Goal: Task Accomplishment & Management: Use online tool/utility

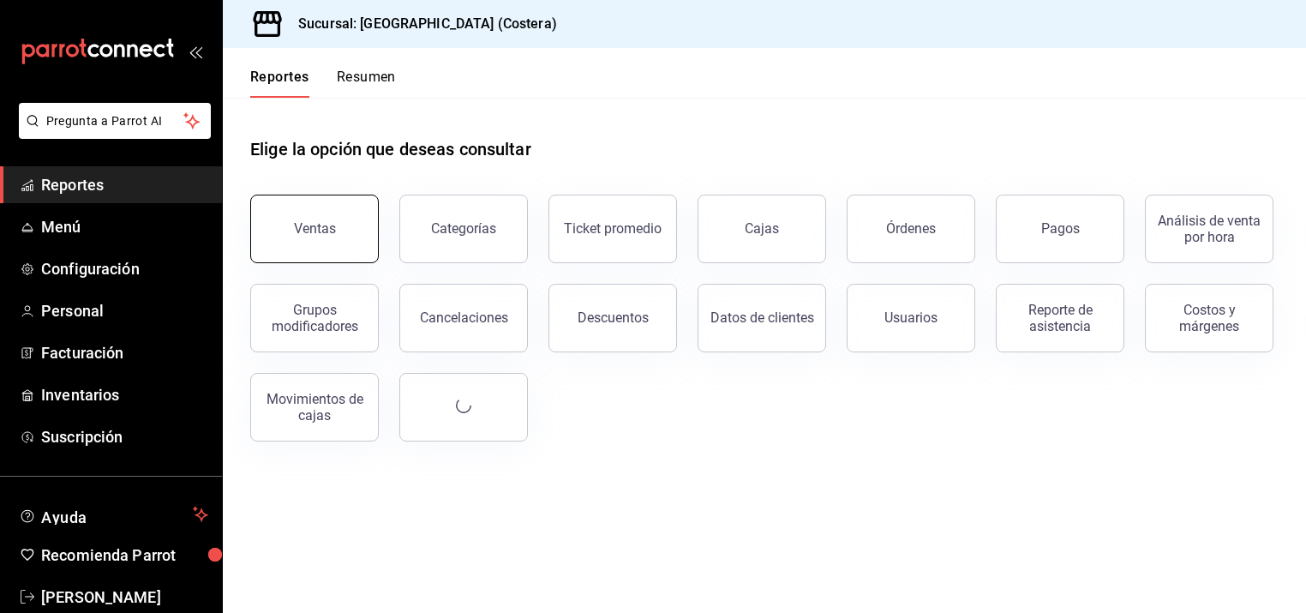
click at [327, 236] on div "Ventas" at bounding box center [315, 228] width 42 height 16
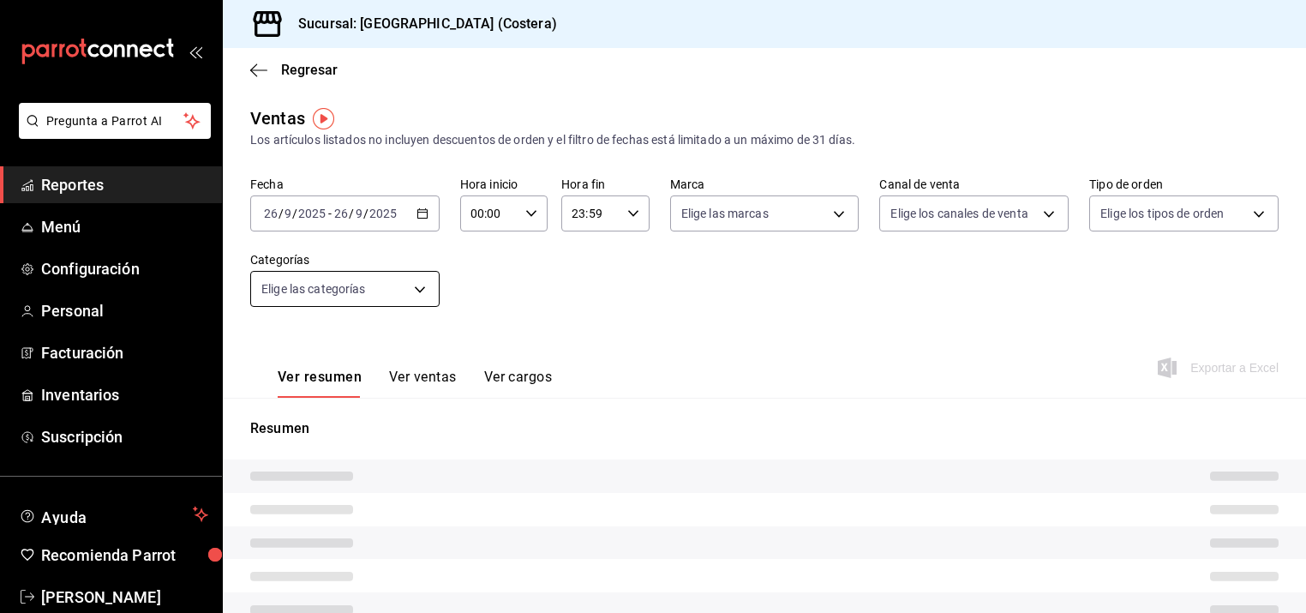
click at [423, 292] on body "Pregunta a Parrot AI Reportes Menú Configuración Personal Facturación Inventari…" at bounding box center [653, 306] width 1306 height 613
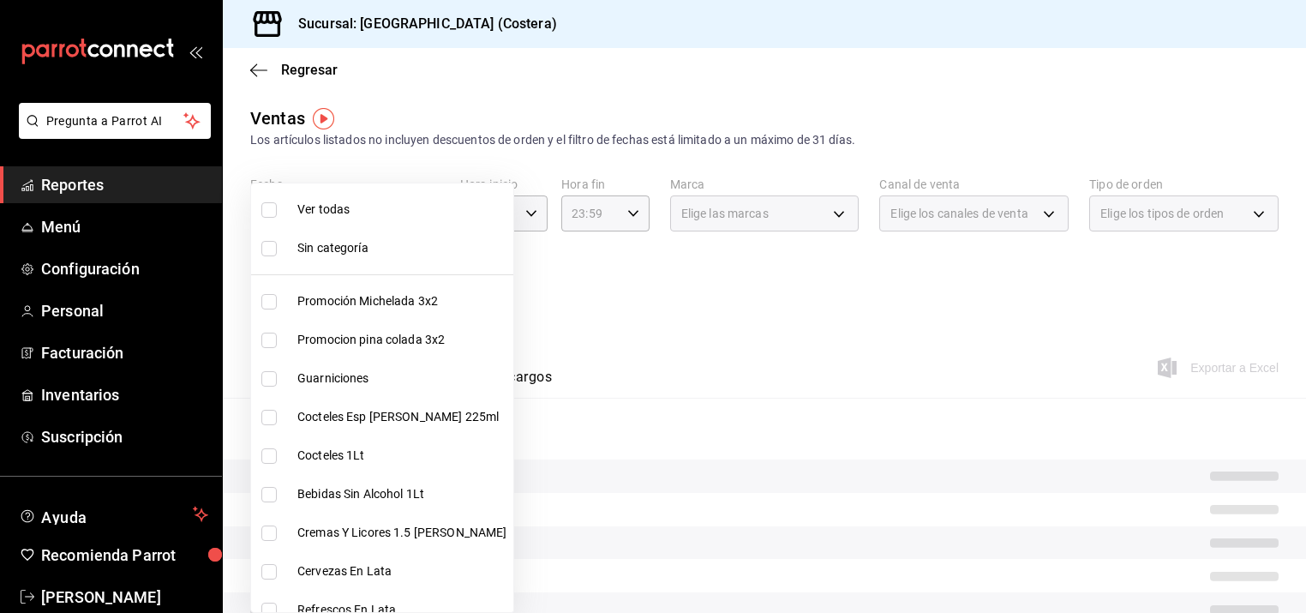
scroll to position [307, 0]
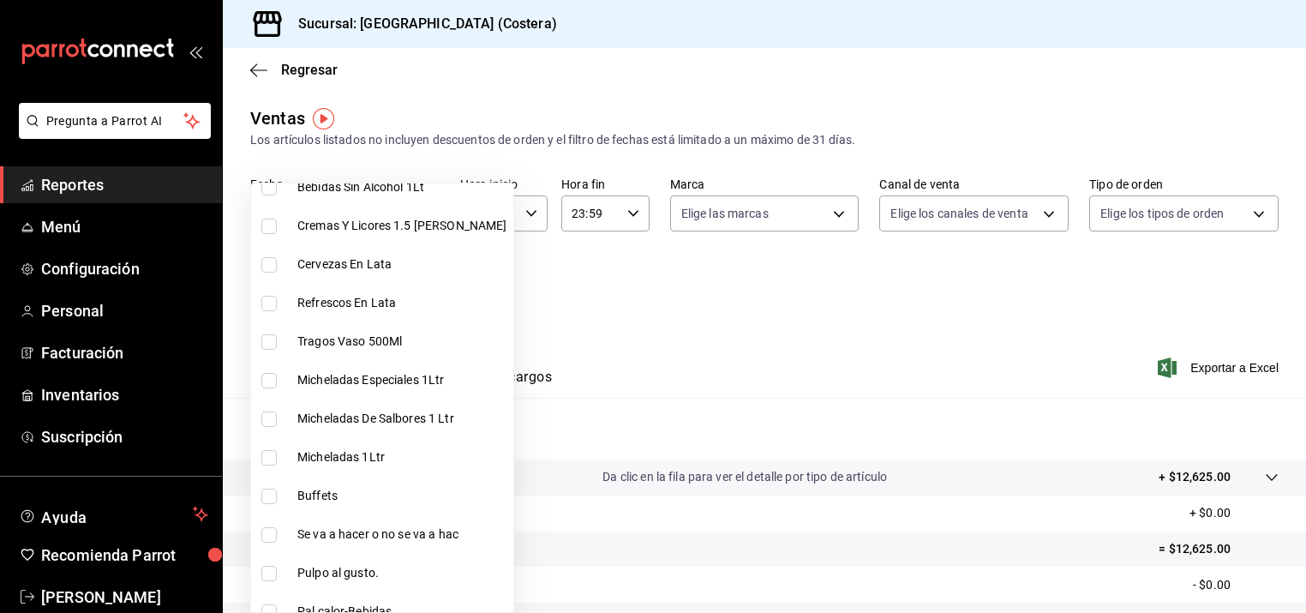
click at [269, 500] on input "checkbox" at bounding box center [268, 495] width 15 height 15
checkbox input "true"
type input "a6ccece2-b5e1-4d3d-ae72-43ec26be992e"
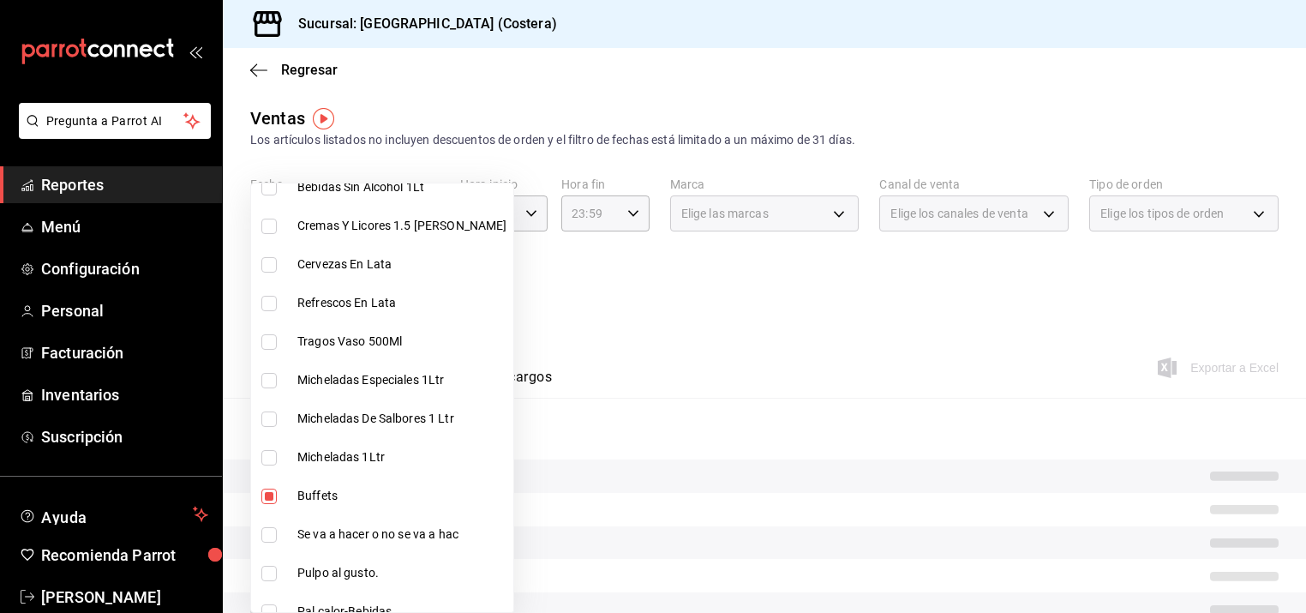
click at [722, 304] on div at bounding box center [653, 306] width 1306 height 613
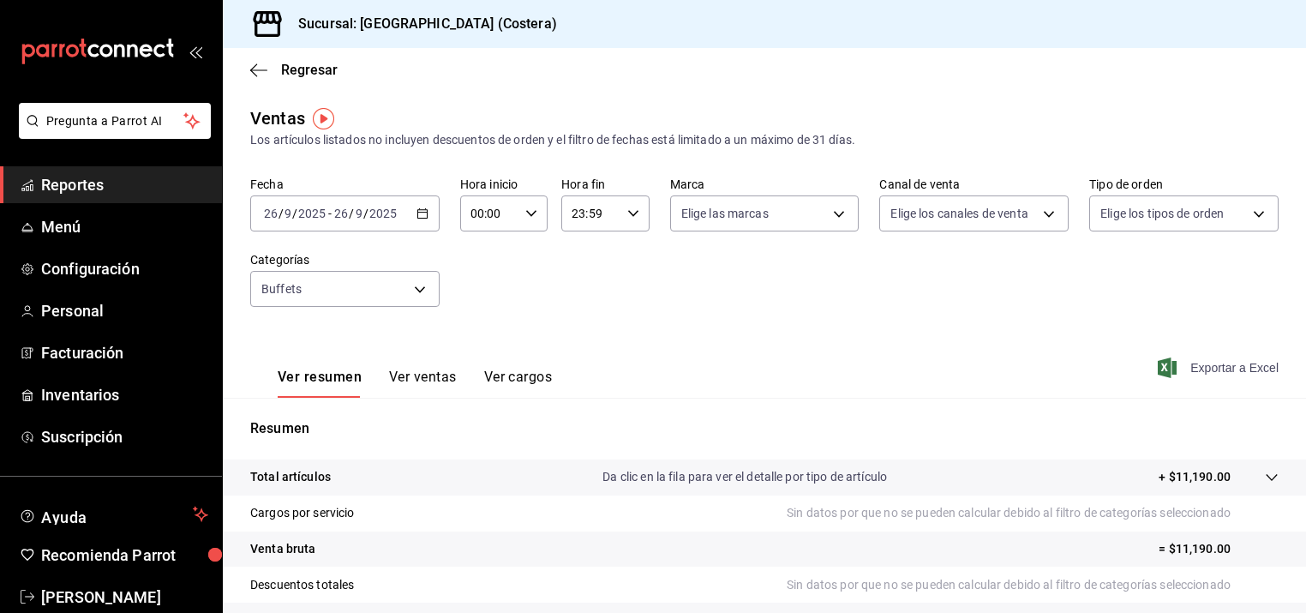
click at [1182, 371] on span "Exportar a Excel" at bounding box center [1219, 367] width 117 height 21
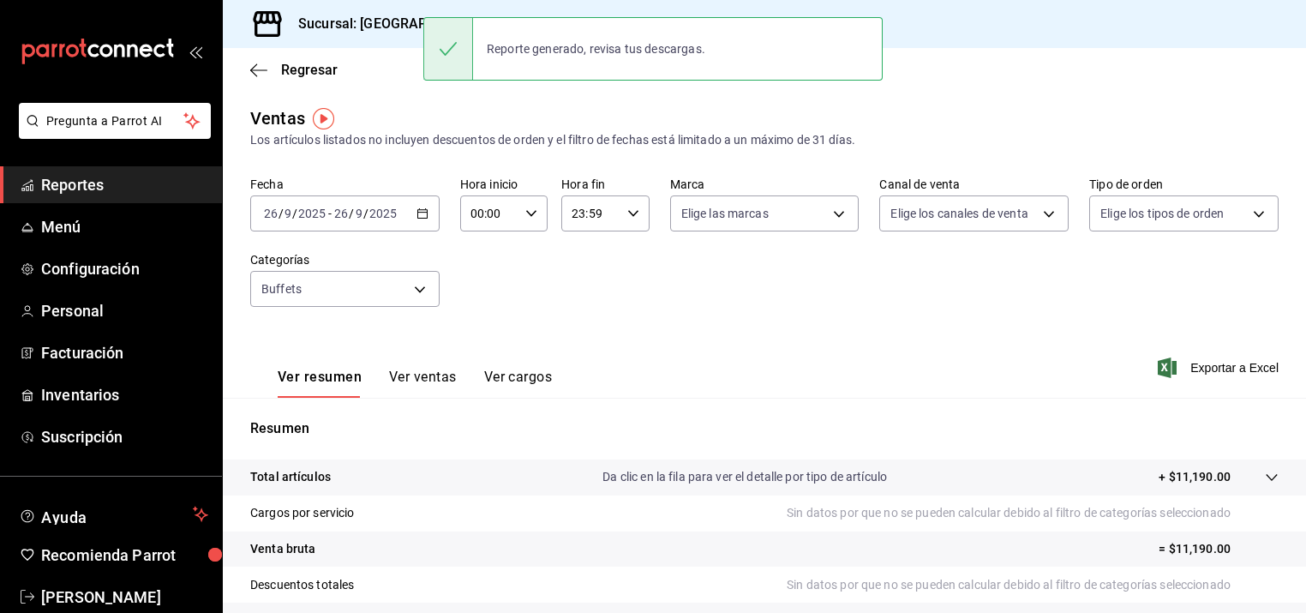
click at [272, 3] on div "Sucursal: [GEOGRAPHIC_DATA] (Costera)" at bounding box center [399, 24] width 327 height 48
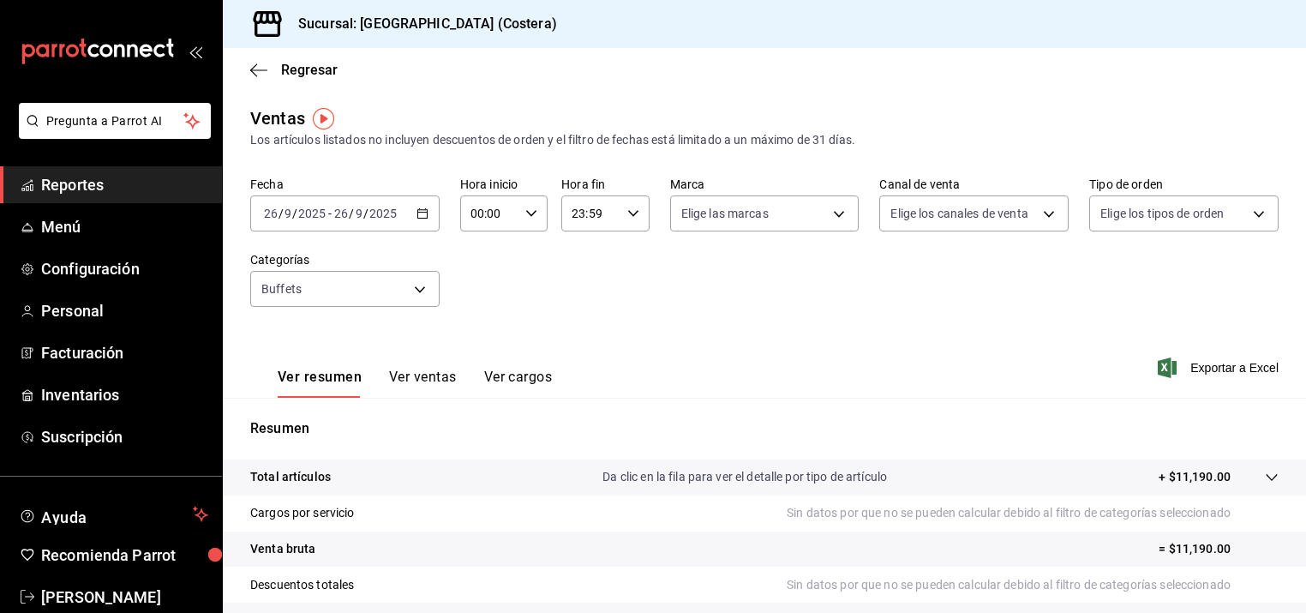
click at [196, 2] on div "mailbox folders" at bounding box center [111, 51] width 222 height 103
